Goal: Navigation & Orientation: Find specific page/section

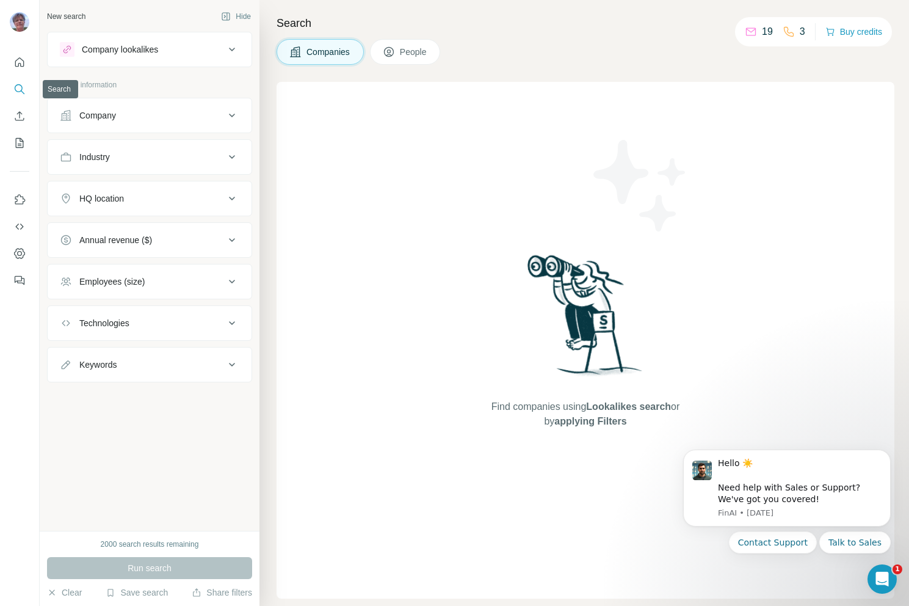
click at [23, 88] on icon "Search" at bounding box center [19, 89] width 12 height 12
click at [16, 63] on icon "Quick start" at bounding box center [19, 62] width 12 height 12
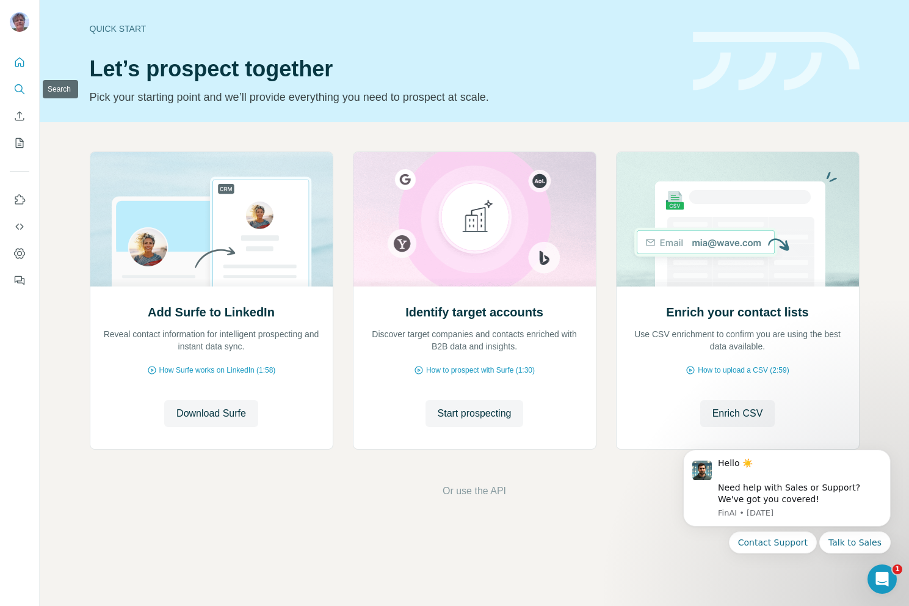
click at [16, 85] on icon "Search" at bounding box center [19, 88] width 8 height 8
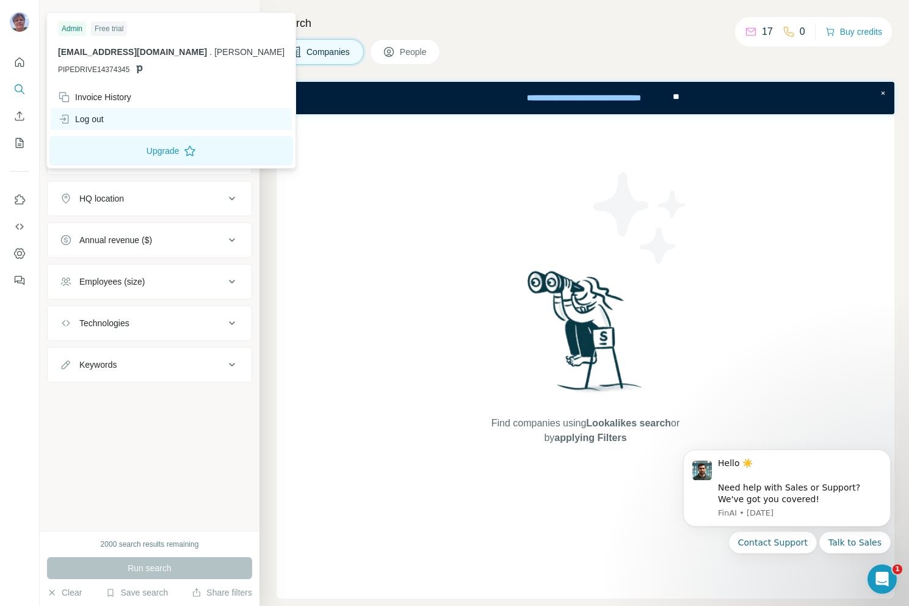
click at [90, 112] on div "Log out" at bounding box center [171, 119] width 241 height 22
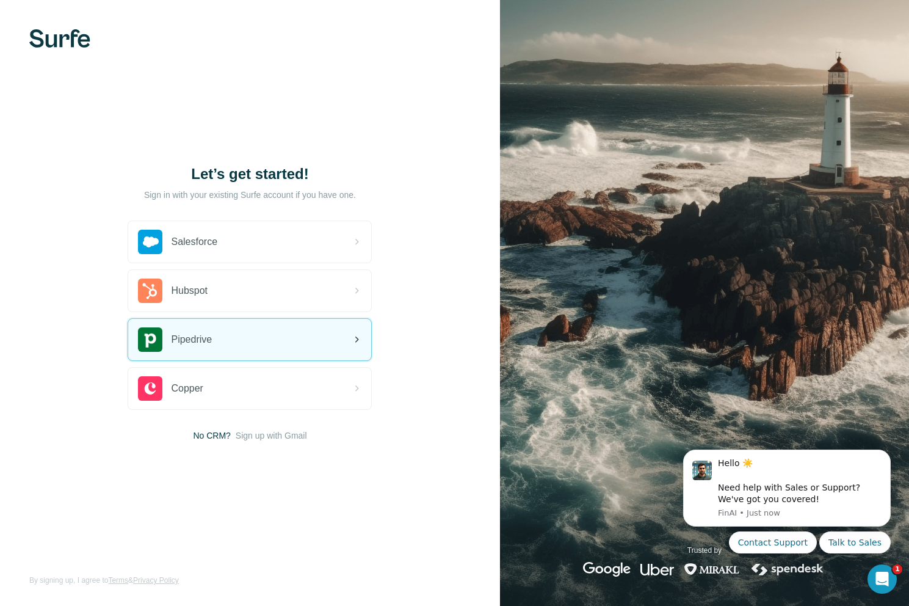
click at [210, 355] on div "Pipedrive" at bounding box center [249, 340] width 243 height 42
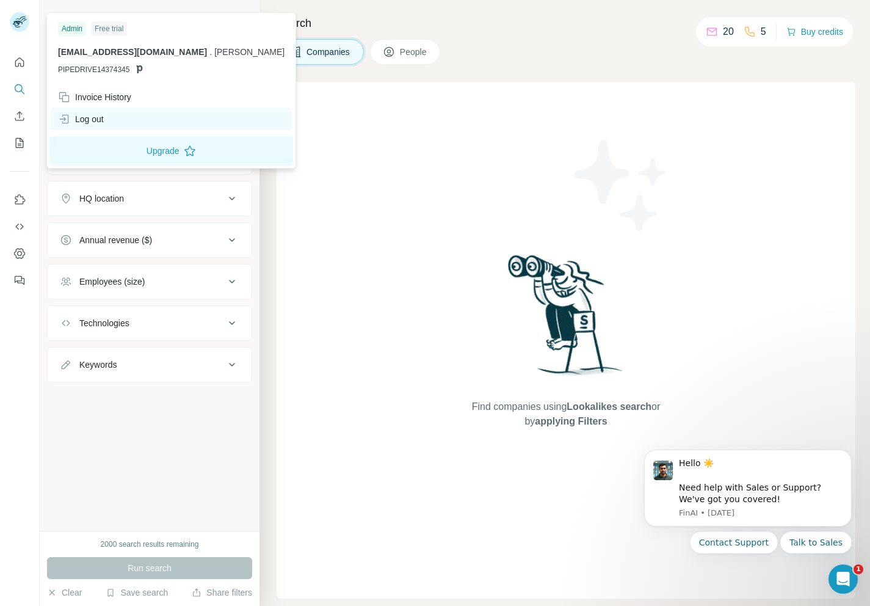
click at [101, 115] on div "Log out" at bounding box center [81, 119] width 46 height 12
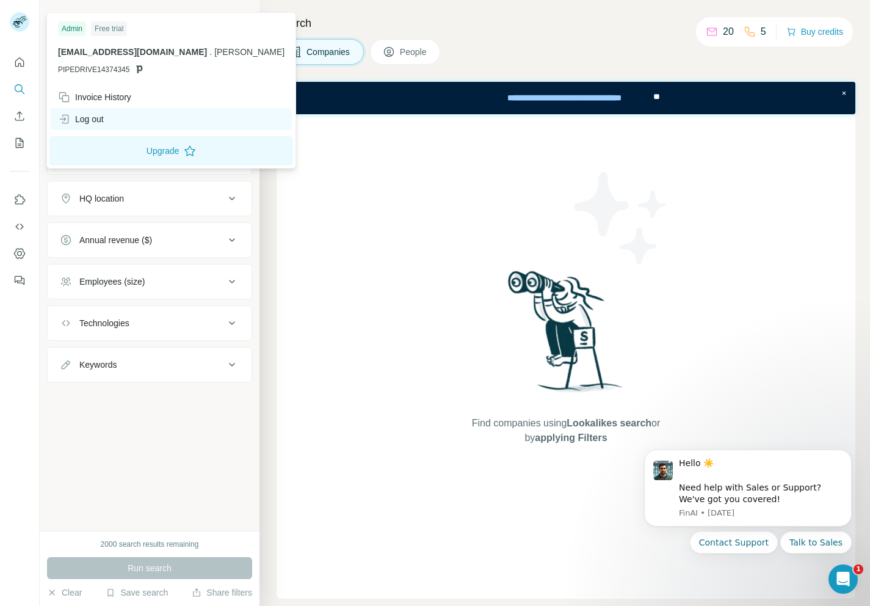
click at [75, 114] on div "Log out" at bounding box center [81, 119] width 46 height 12
click at [76, 114] on div "Log out" at bounding box center [81, 119] width 46 height 12
click at [98, 111] on div "Log out" at bounding box center [171, 119] width 241 height 22
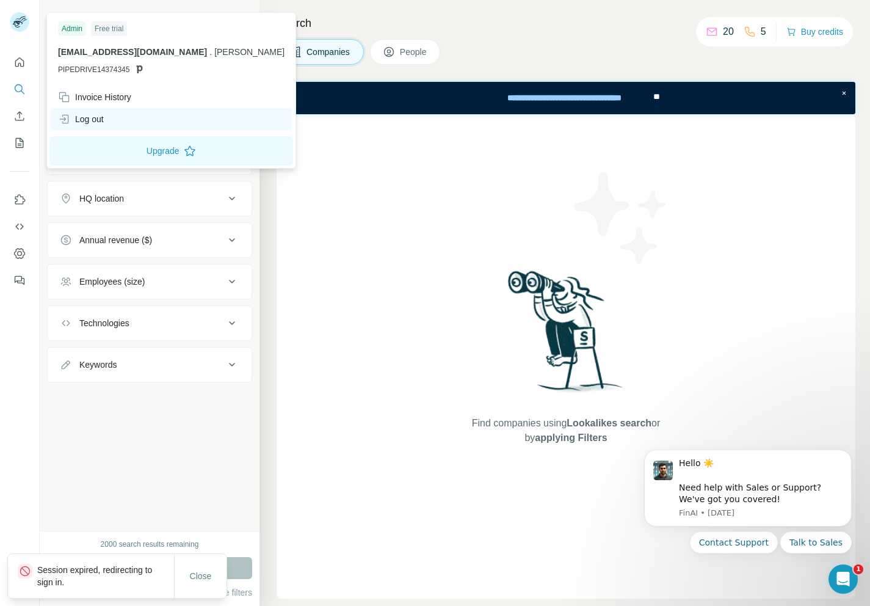
click at [100, 114] on div "Log out" at bounding box center [81, 119] width 46 height 12
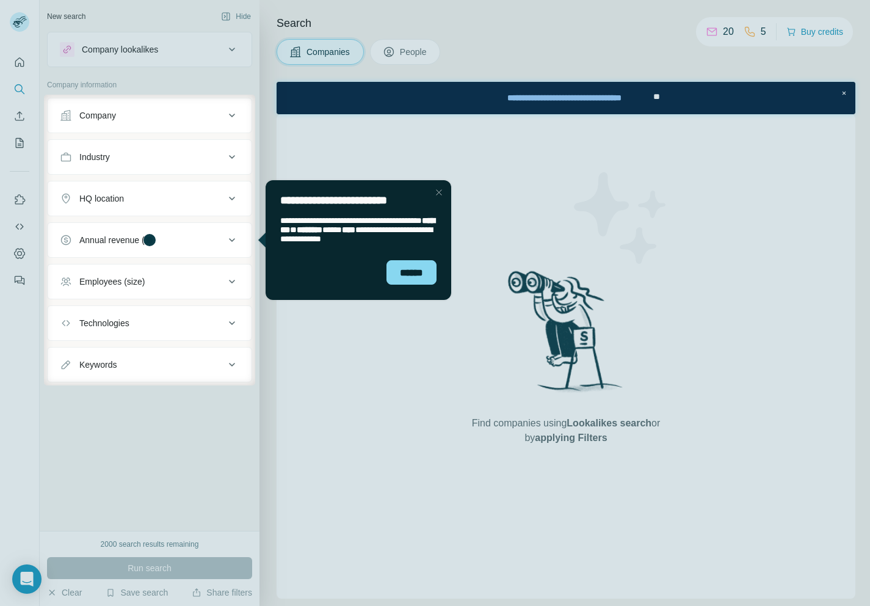
click at [438, 189] on div "Close Step" at bounding box center [439, 192] width 15 height 15
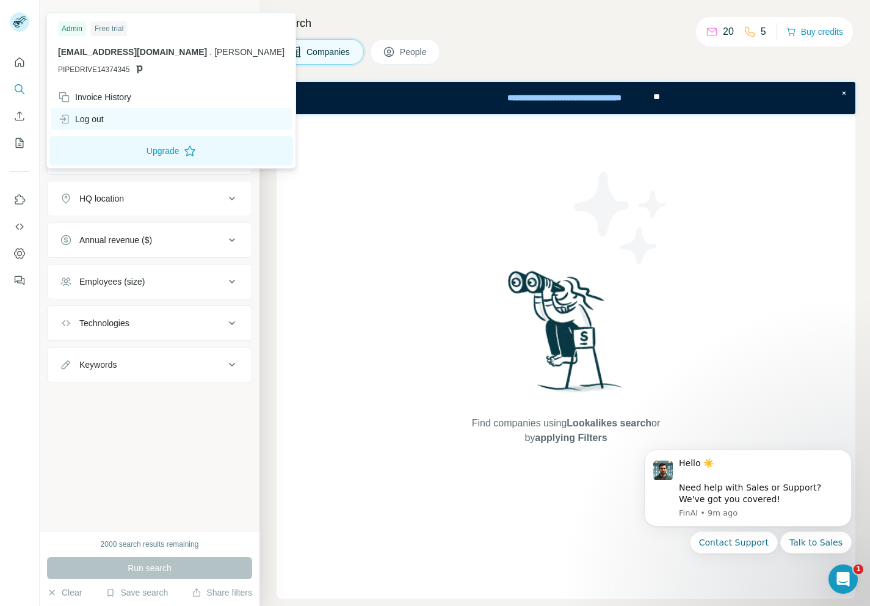
click at [85, 117] on div "Log out" at bounding box center [81, 119] width 46 height 12
click at [107, 123] on html "New search Hide Company lookalikes Company information Company Industry HQ loca…" at bounding box center [435, 303] width 870 height 606
